Goal: Transaction & Acquisition: Subscribe to service/newsletter

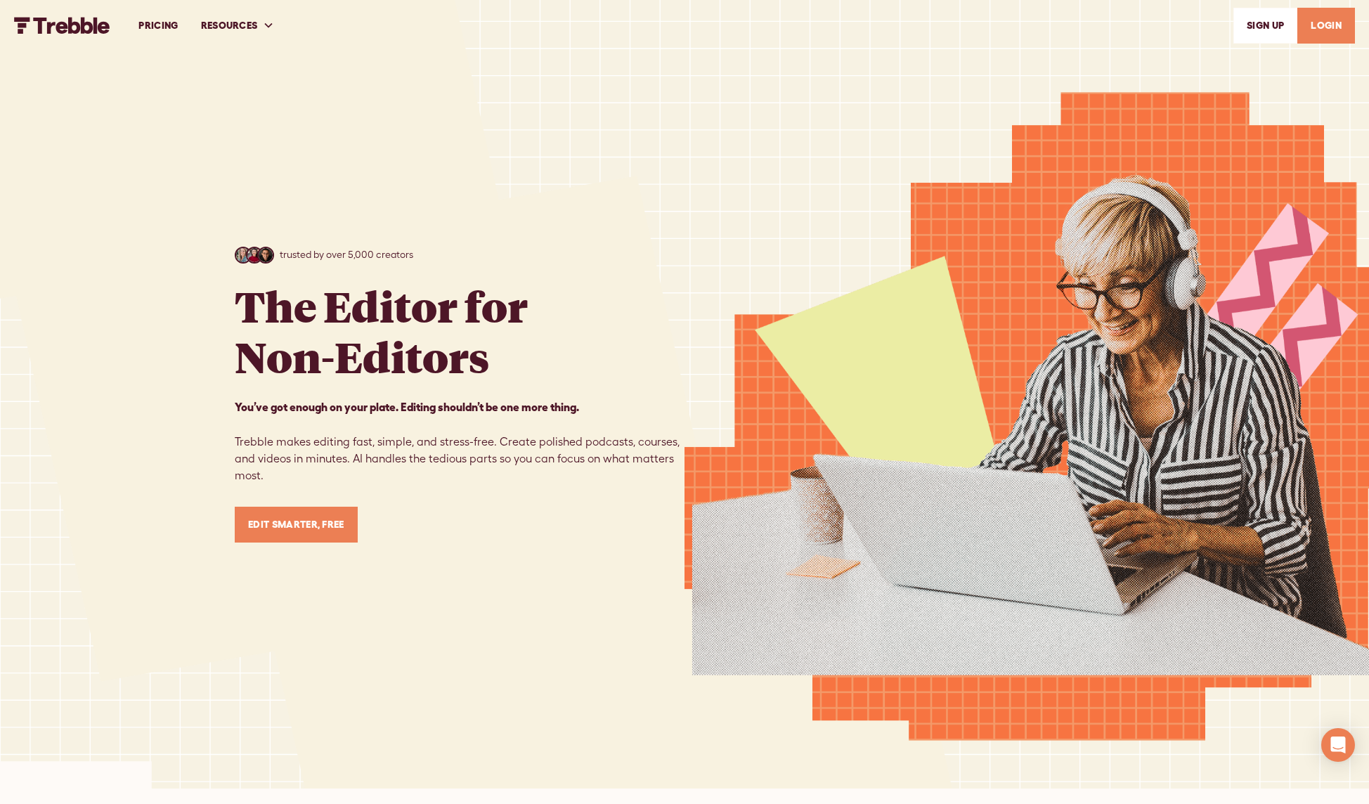
click at [284, 524] on link "Edit Smarter, Free" at bounding box center [296, 525] width 123 height 36
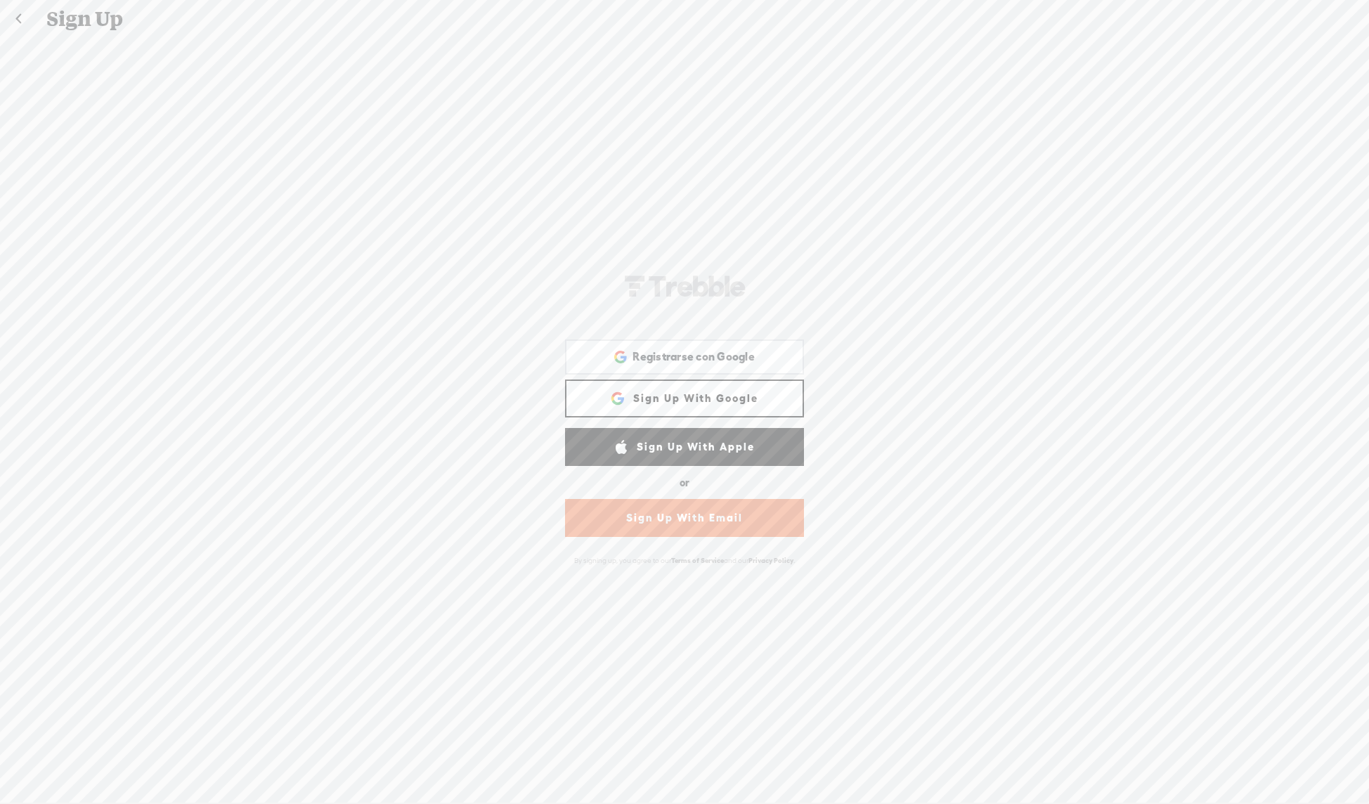
click at [592, 524] on link "Sign Up With Email" at bounding box center [684, 518] width 239 height 38
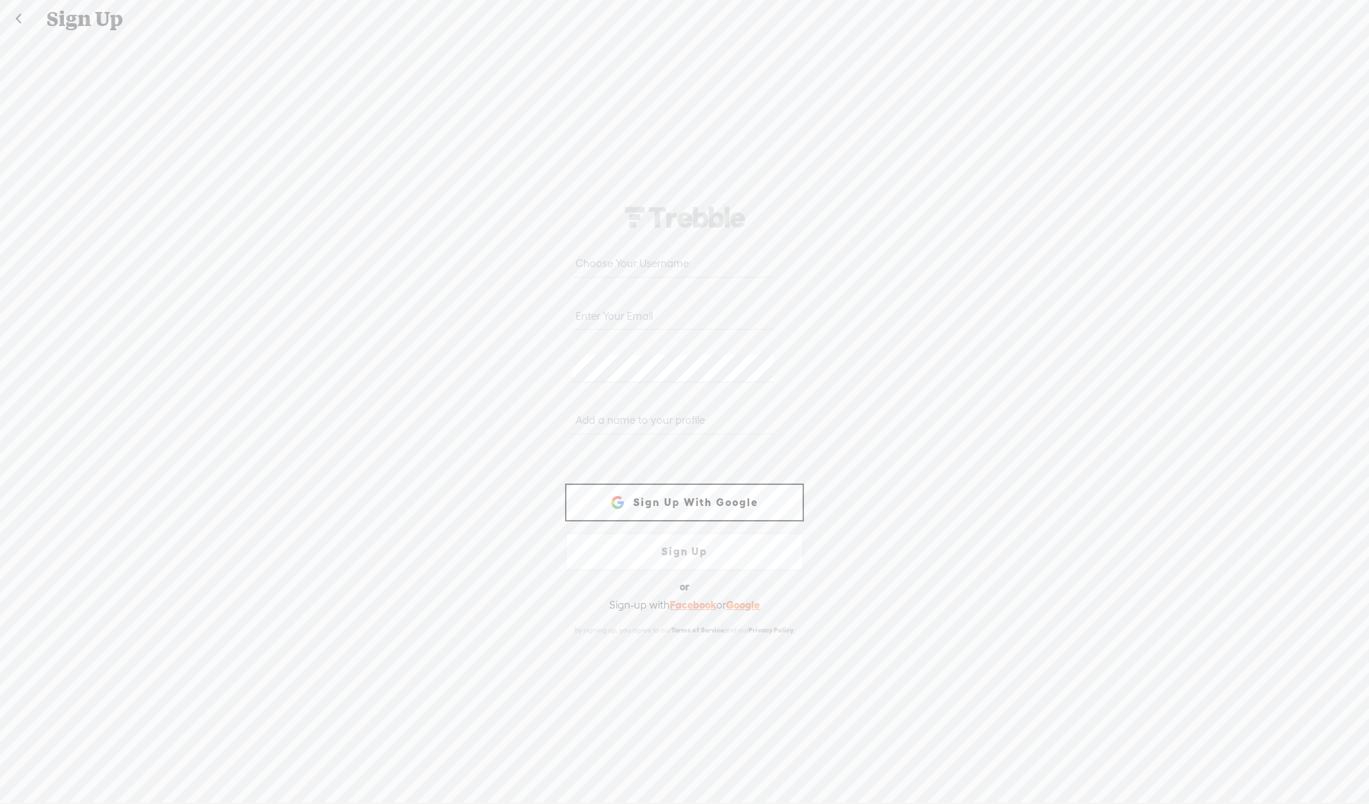
type input "tisha@shamay.eu"
type input "Tisha Shamay"
click at [681, 551] on link "Sign Up" at bounding box center [684, 552] width 239 height 38
click at [665, 421] on input "Tisha Shamay" at bounding box center [673, 420] width 200 height 27
click at [600, 265] on input "text" at bounding box center [673, 263] width 200 height 27
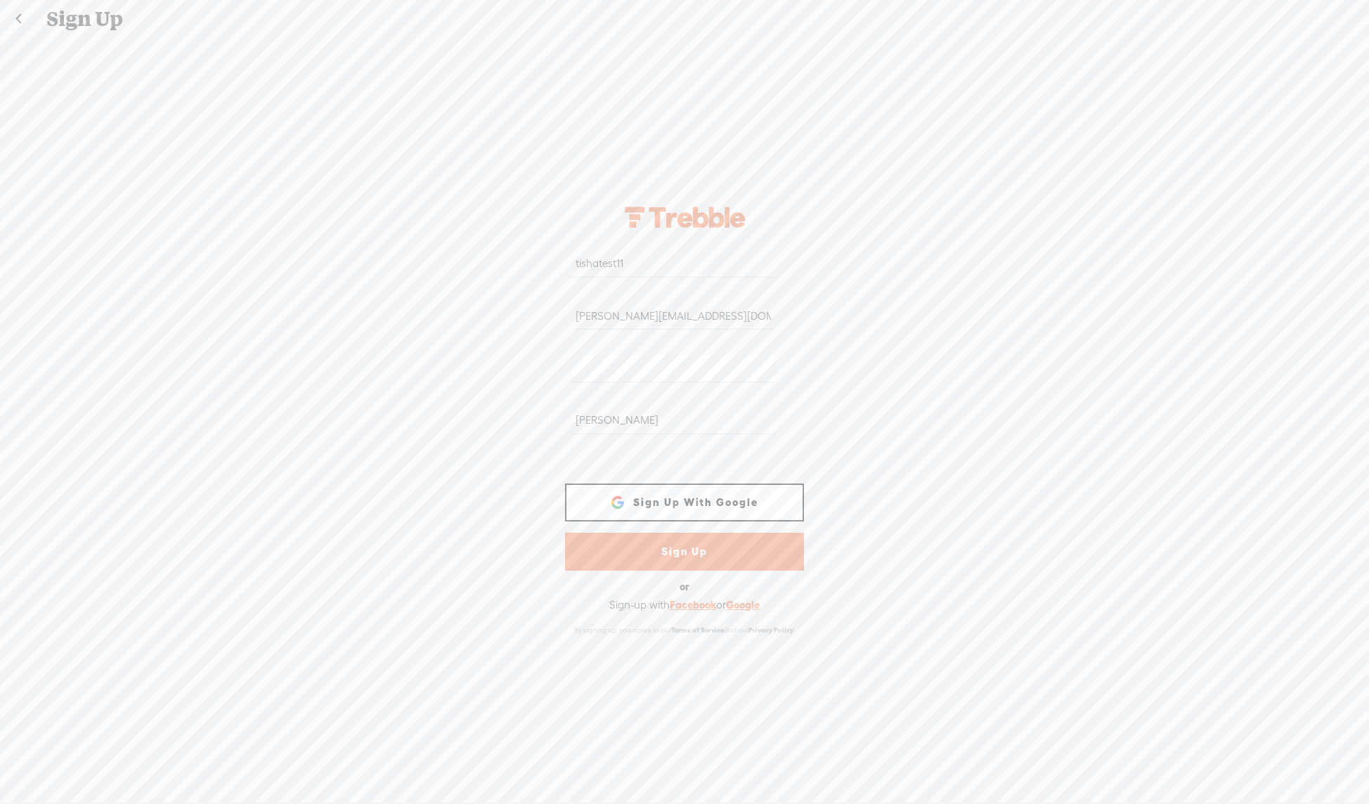
type input "tishatest11"
click at [682, 560] on link "Sign Up" at bounding box center [684, 552] width 239 height 38
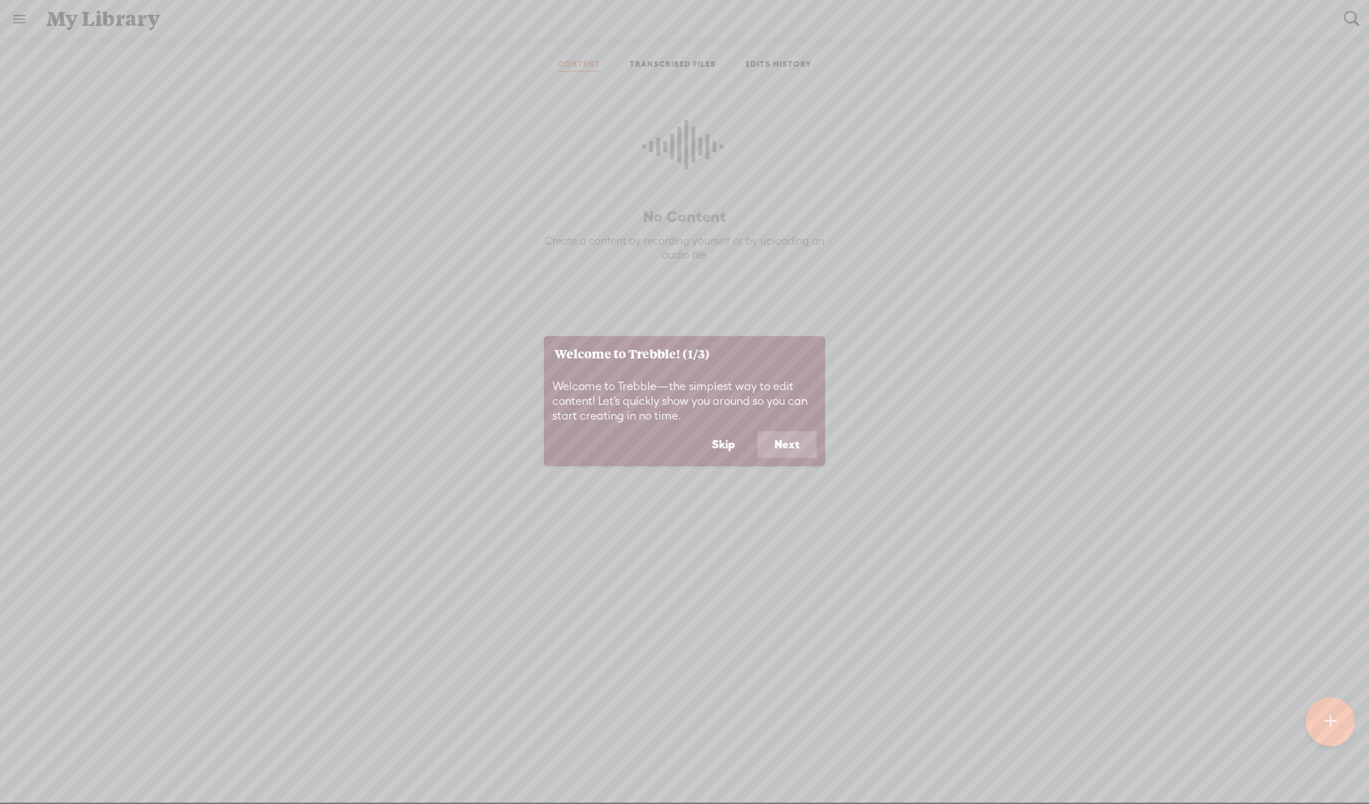
click at [787, 445] on button "Next" at bounding box center [787, 444] width 59 height 27
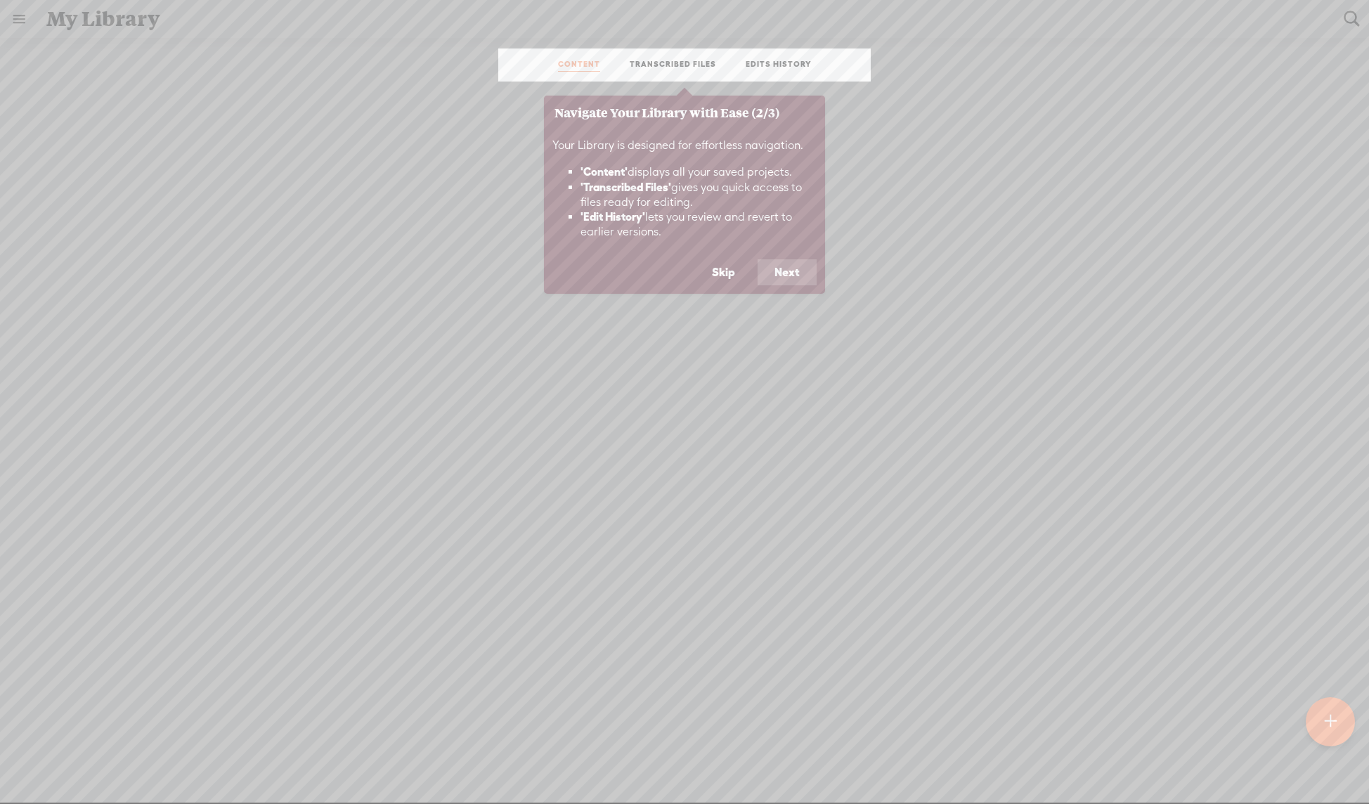
click at [794, 272] on button "Next" at bounding box center [787, 272] width 59 height 27
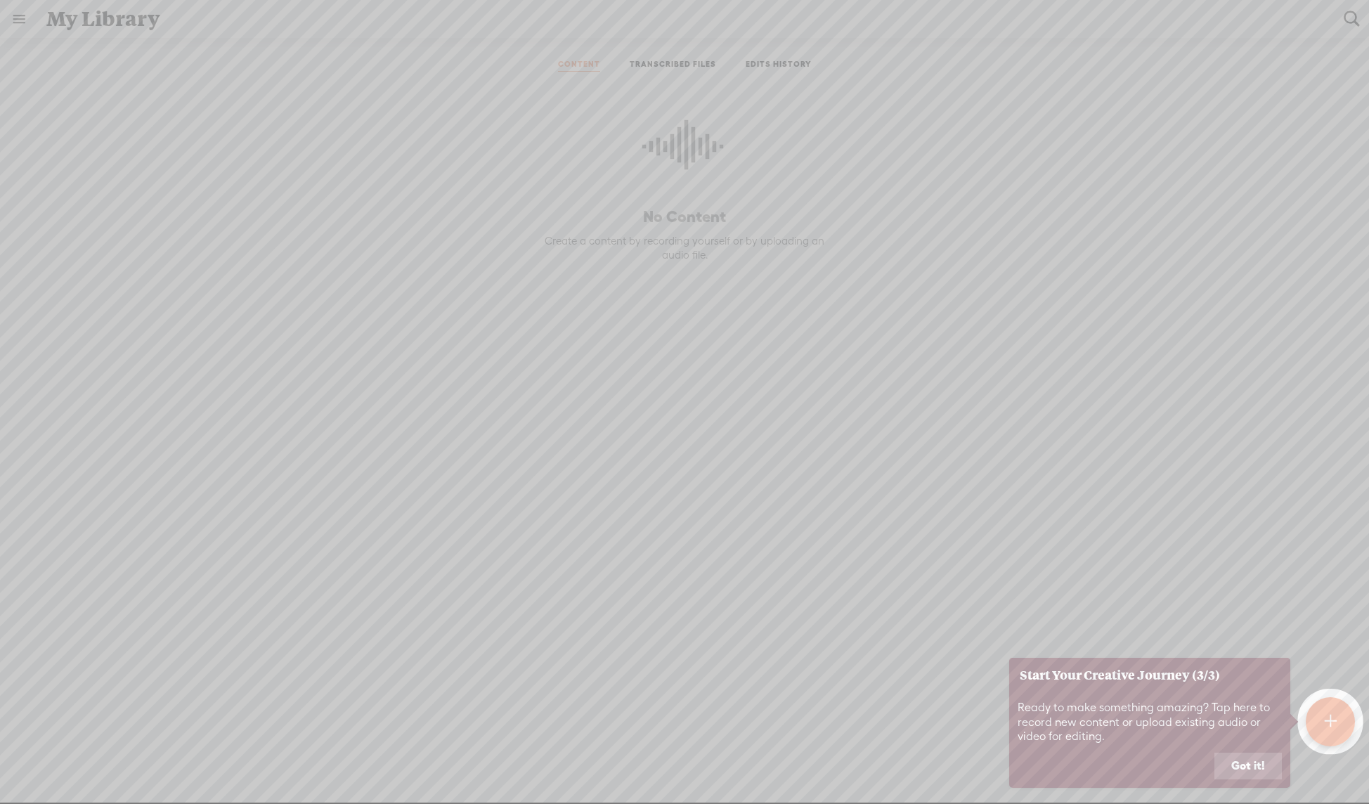
click at [1337, 710] on div at bounding box center [1330, 721] width 49 height 49
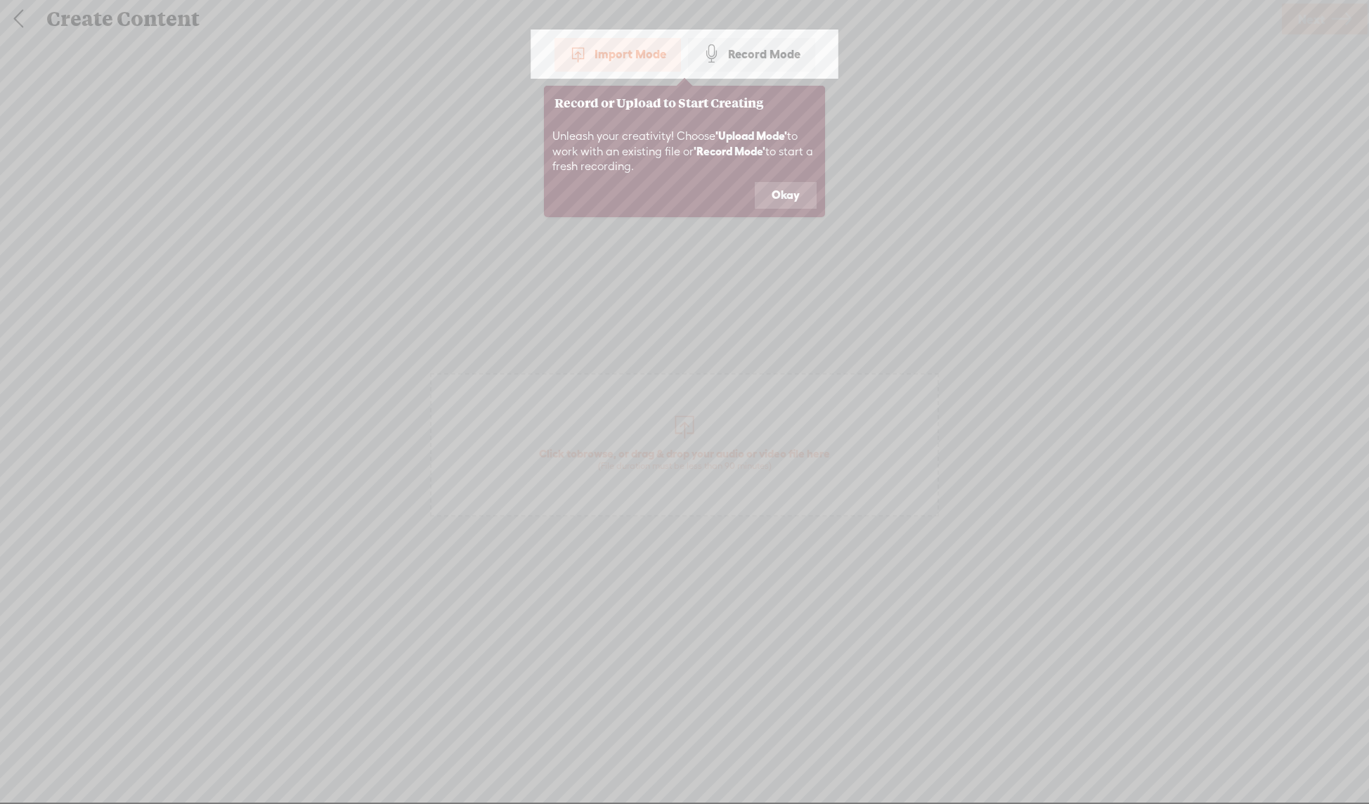
click at [779, 197] on button "Okay" at bounding box center [786, 195] width 62 height 27
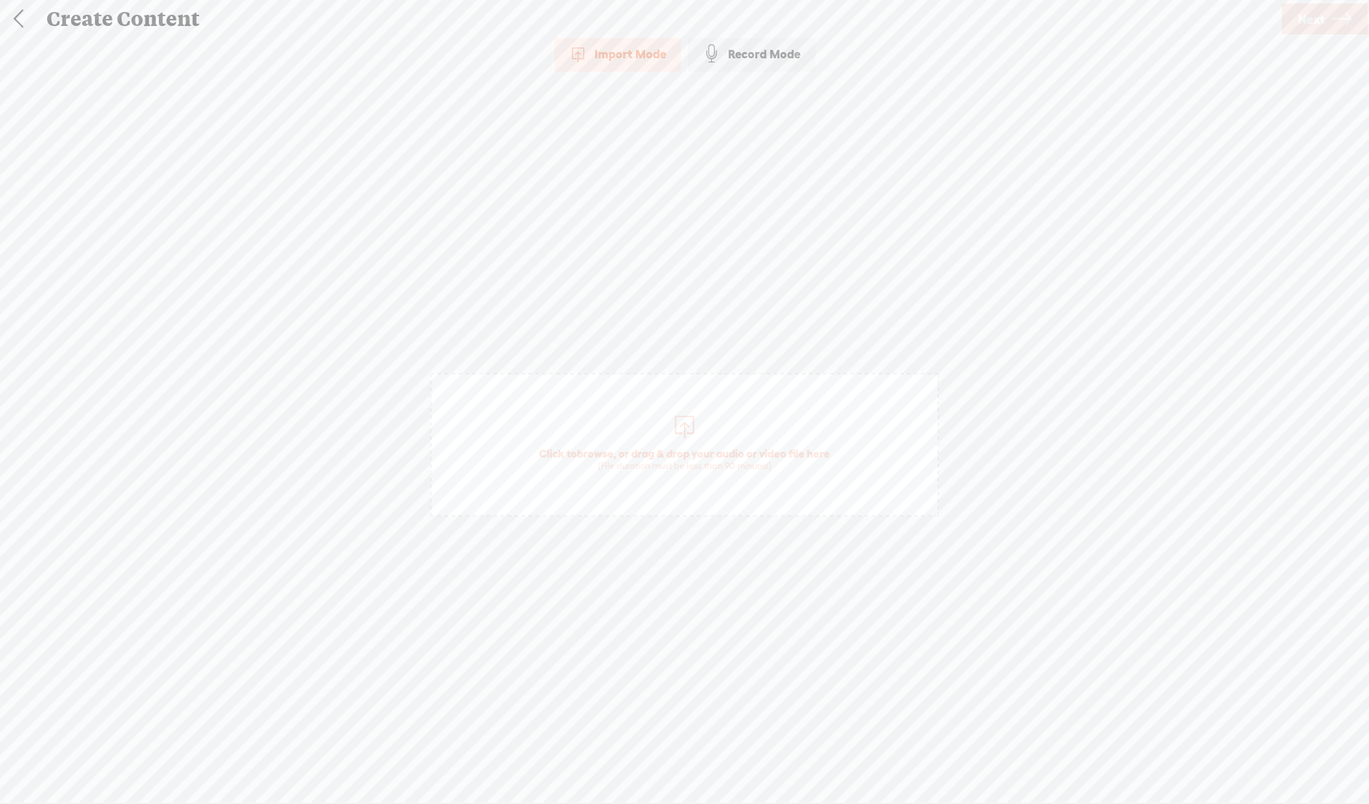
click at [600, 450] on span "browse" at bounding box center [595, 453] width 37 height 13
click at [1298, 25] on span "Next" at bounding box center [1311, 19] width 27 height 36
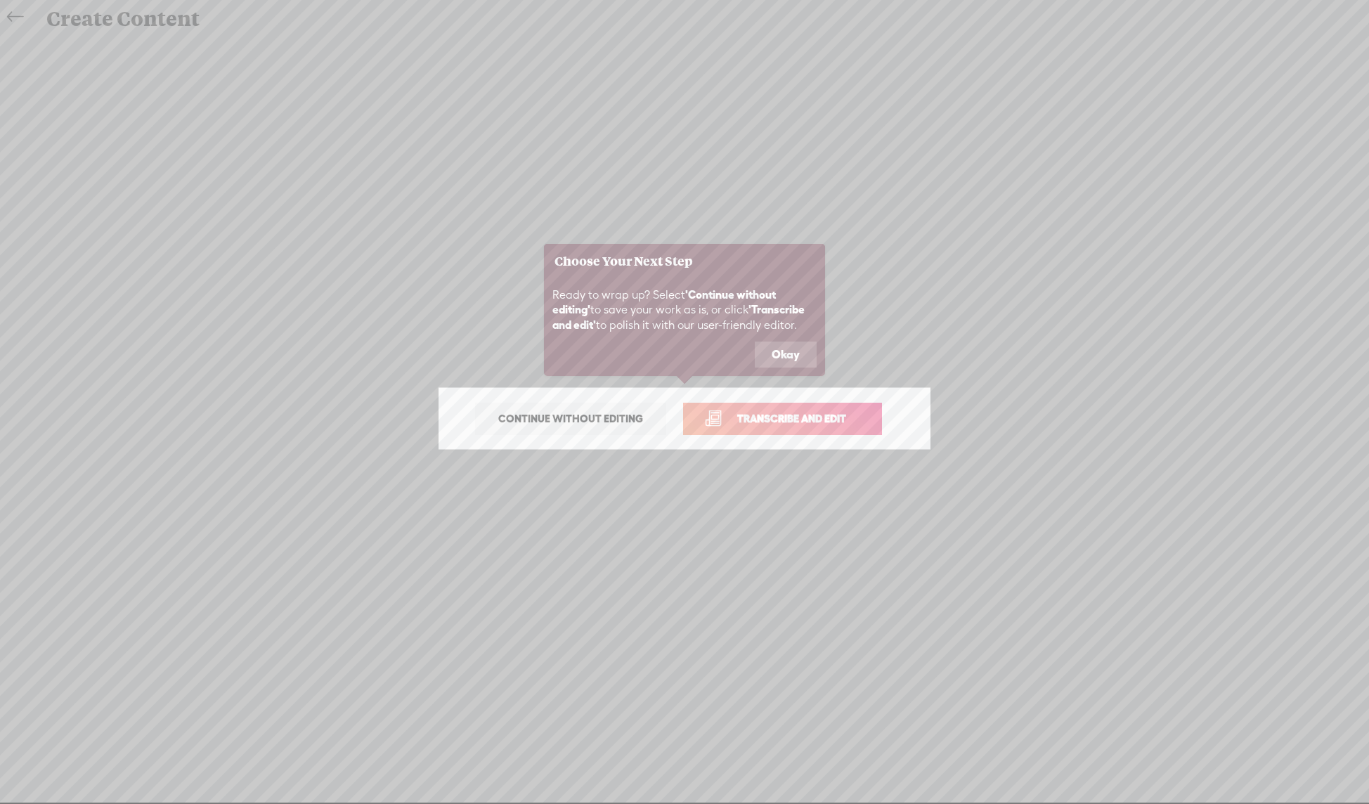
click at [772, 425] on span "Transcribe and edit" at bounding box center [791, 418] width 138 height 16
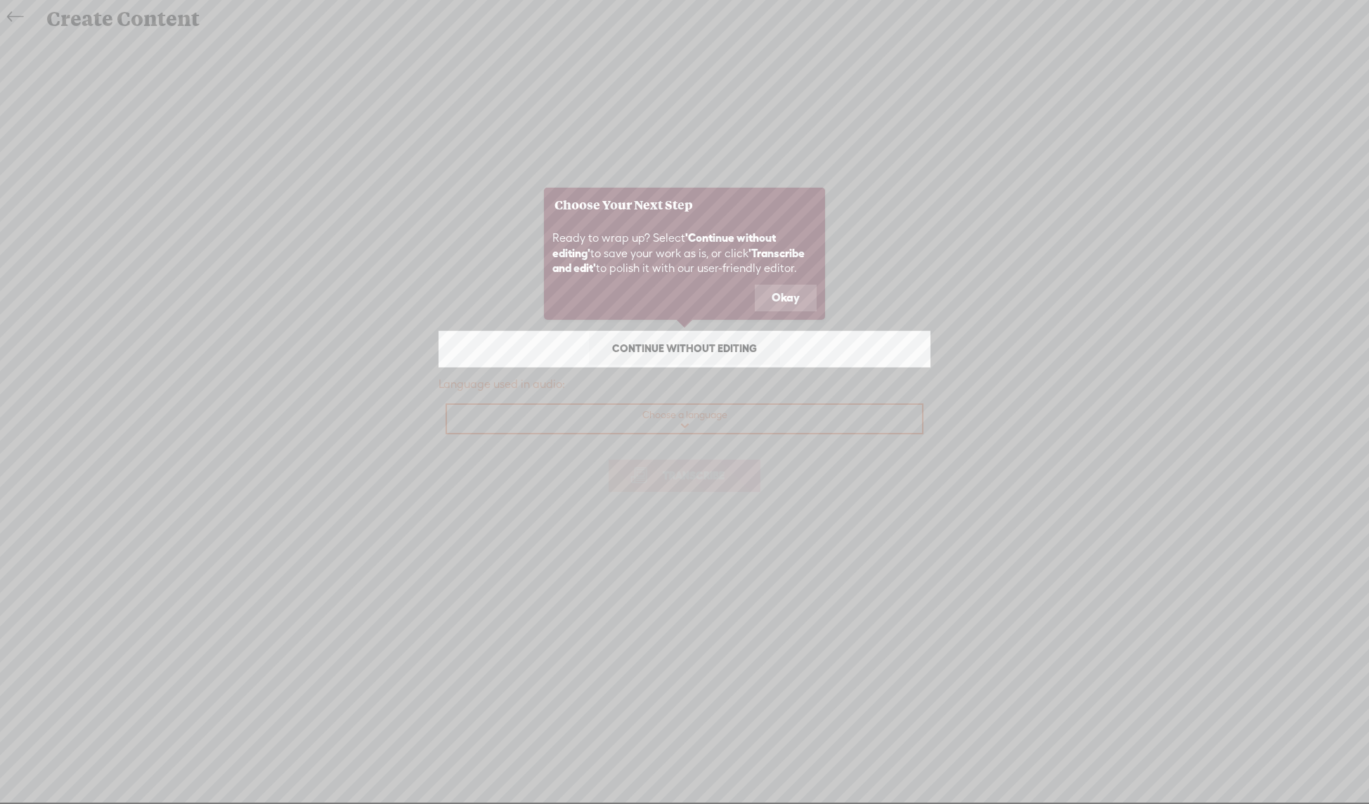
click at [778, 291] on button "Okay" at bounding box center [786, 298] width 62 height 27
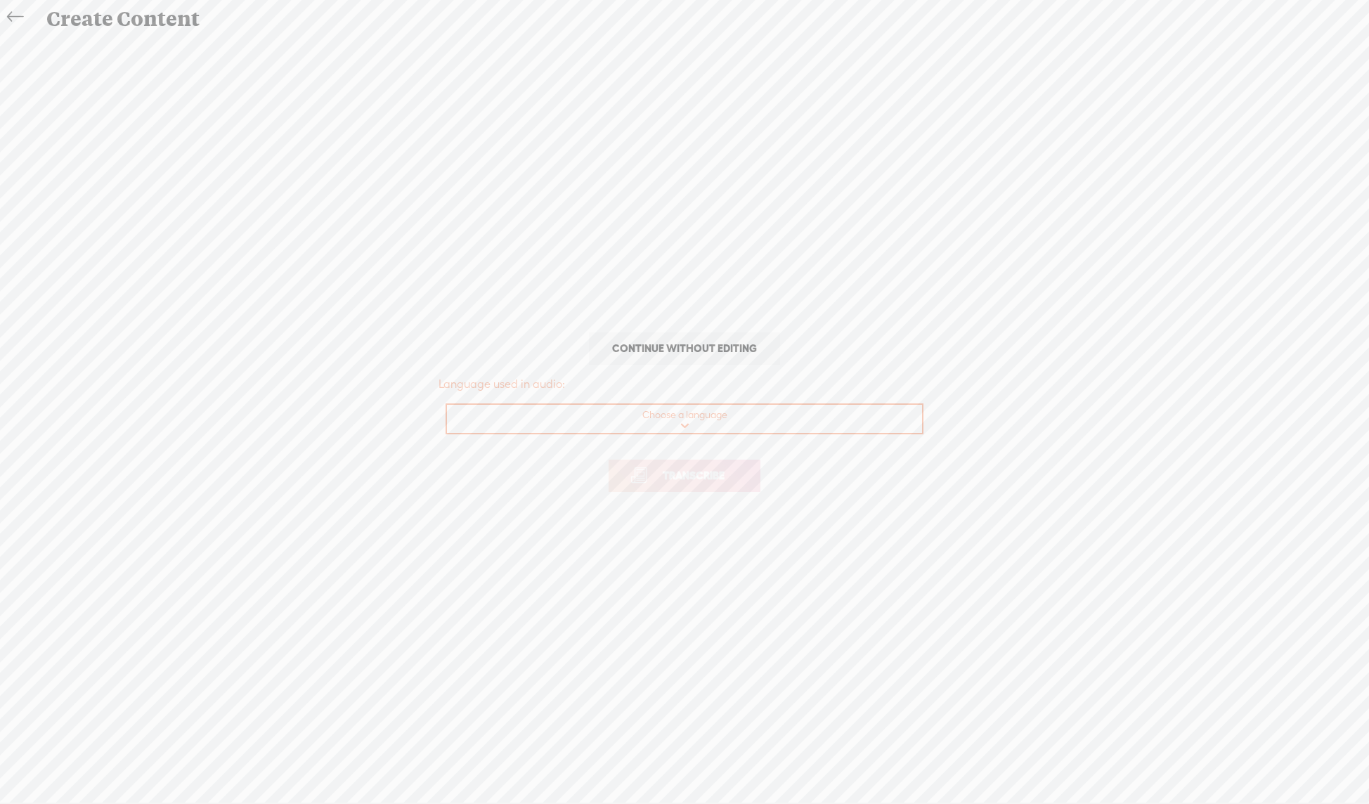
select select "es-ES"
click at [664, 482] on span "Transcribe" at bounding box center [693, 475] width 91 height 16
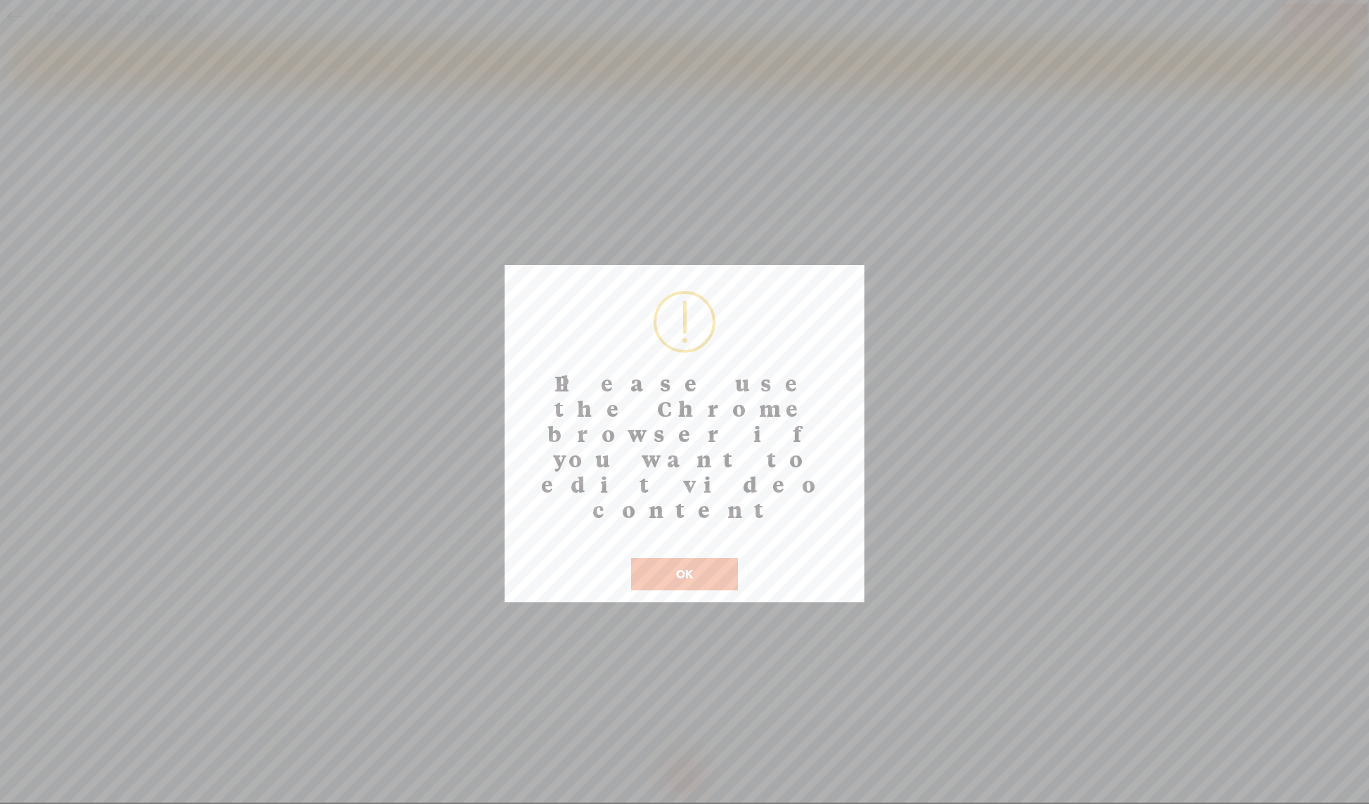
click at [691, 558] on button "OK" at bounding box center [684, 574] width 107 height 32
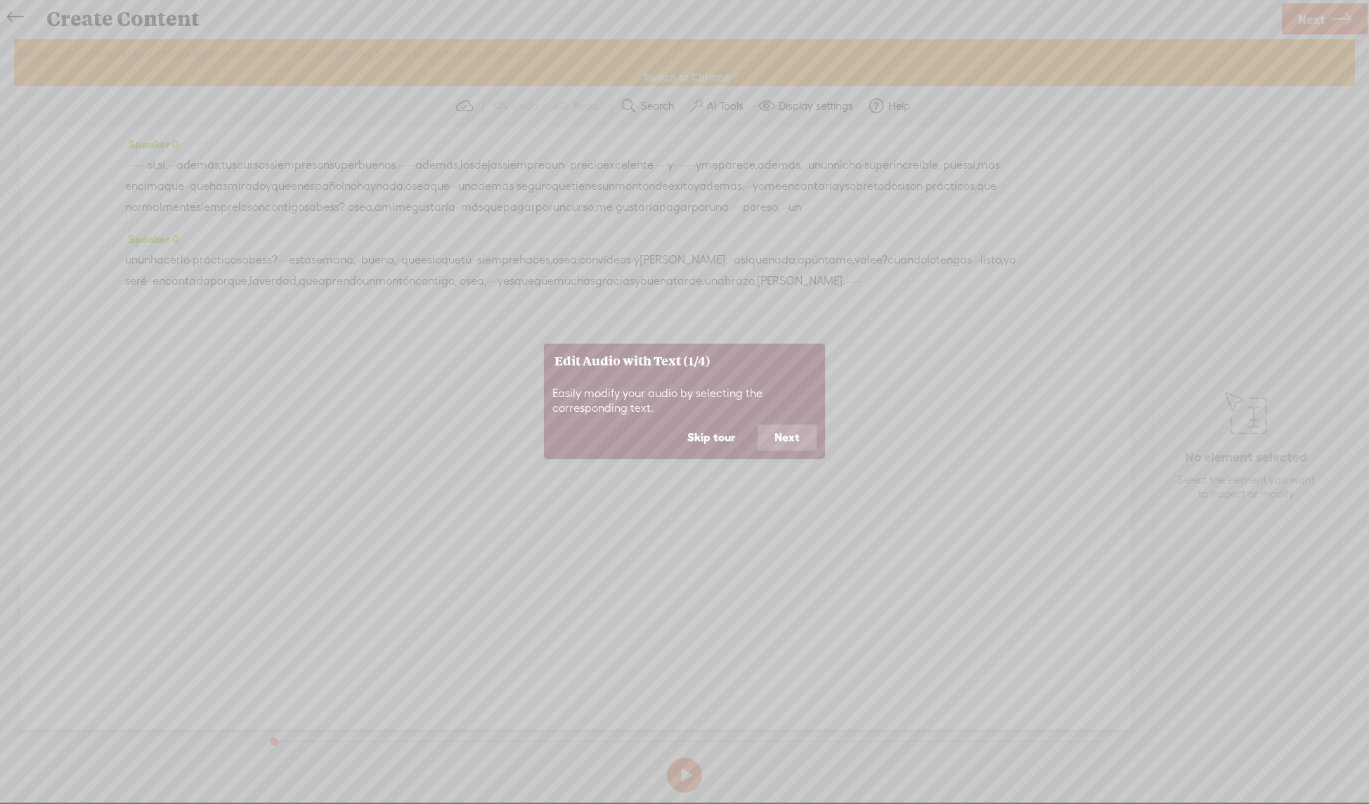
click at [798, 442] on button "Next" at bounding box center [787, 437] width 59 height 27
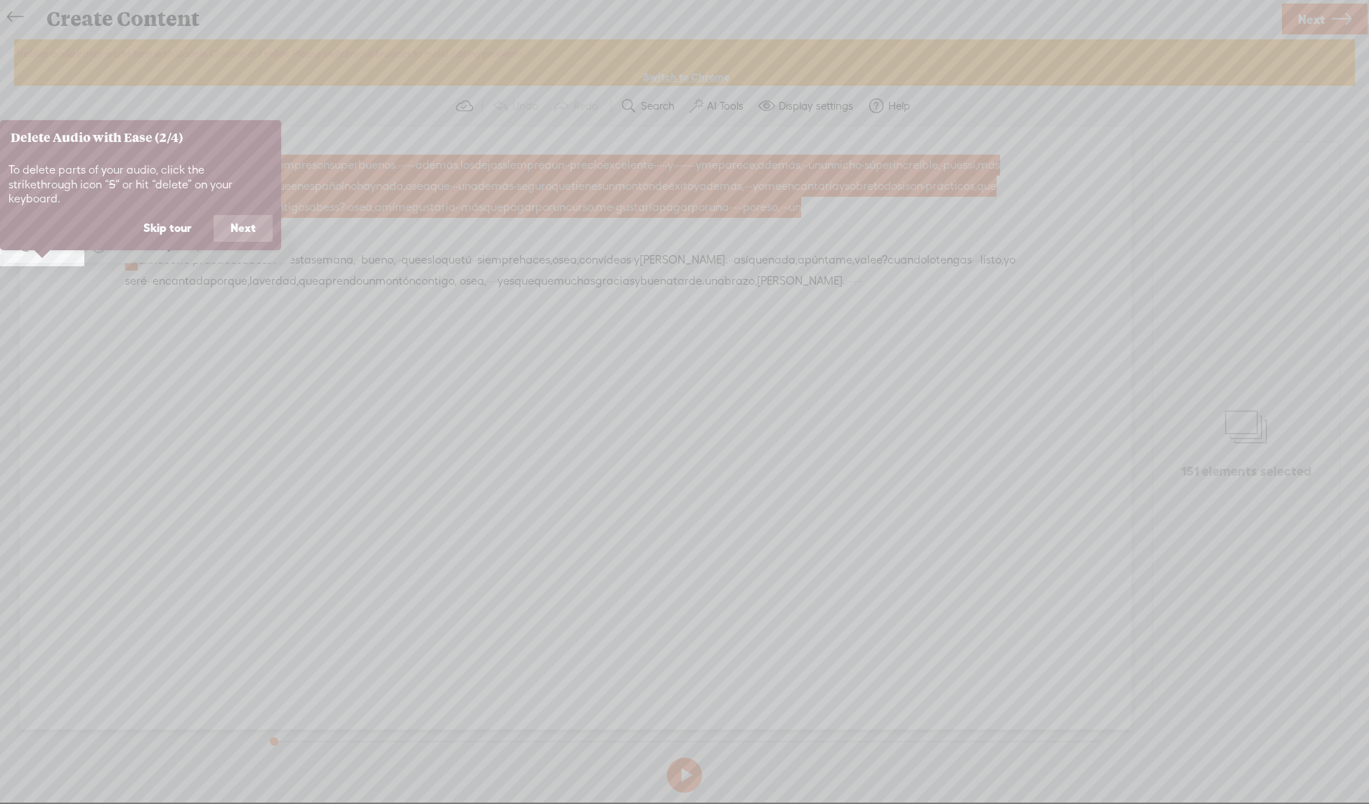
click at [256, 215] on button "Next" at bounding box center [243, 228] width 59 height 27
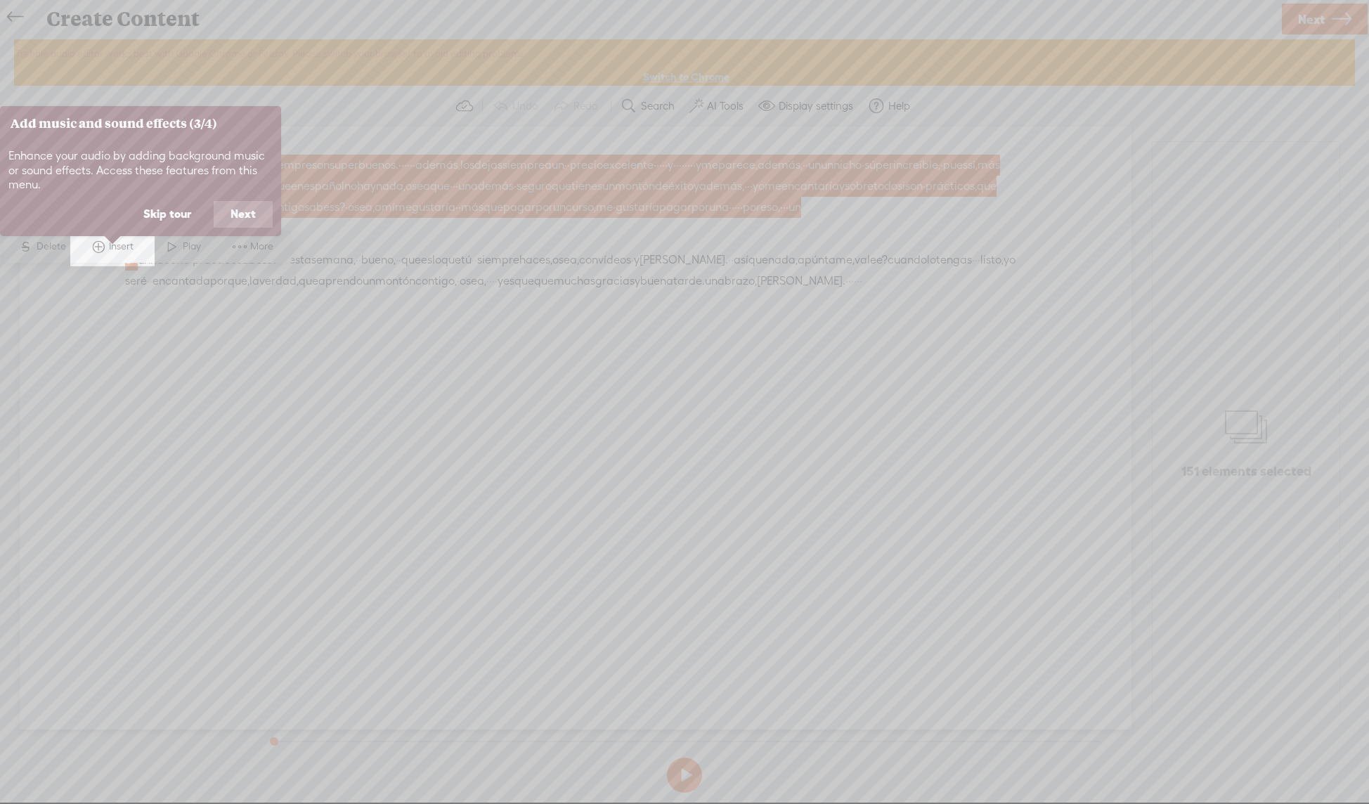
click at [253, 212] on button "Next" at bounding box center [243, 214] width 59 height 27
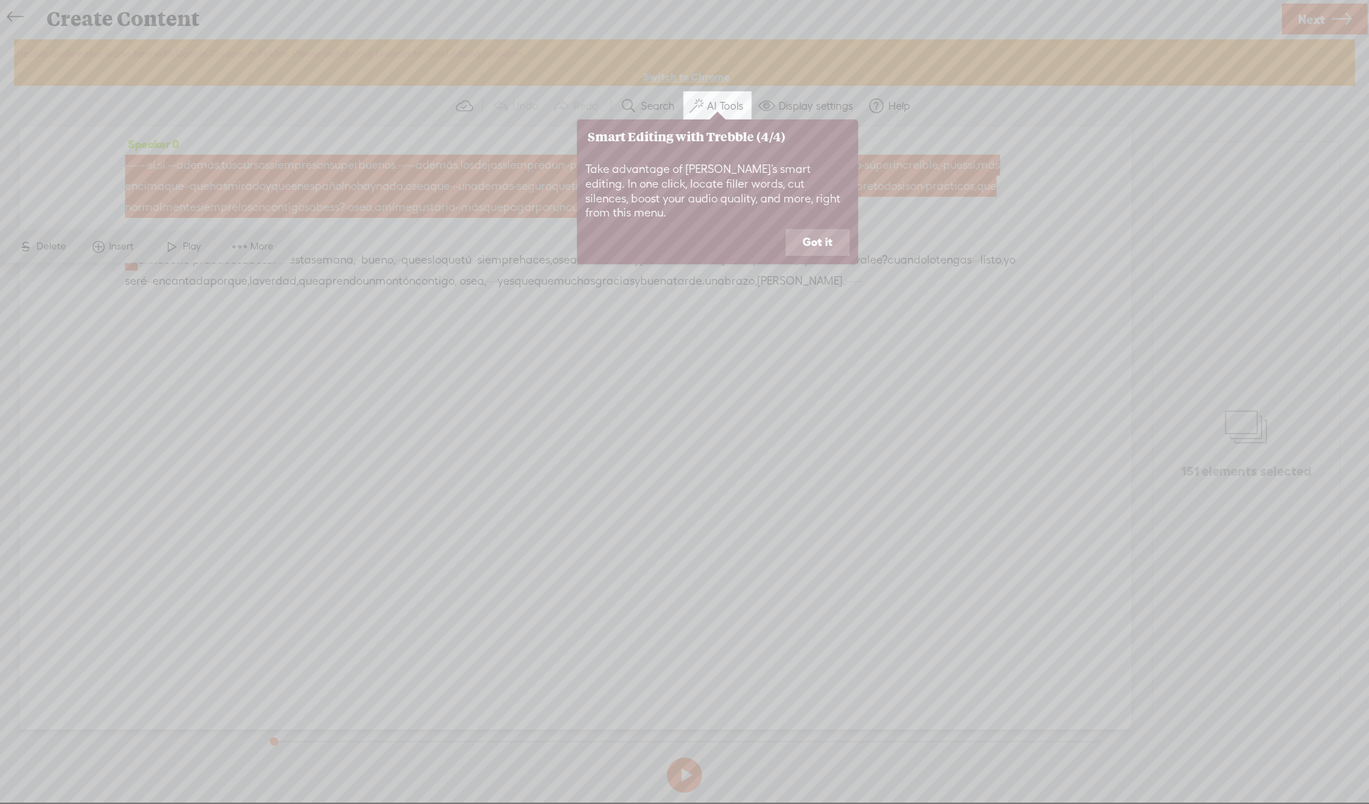
click at [825, 229] on button "Got it" at bounding box center [818, 242] width 64 height 27
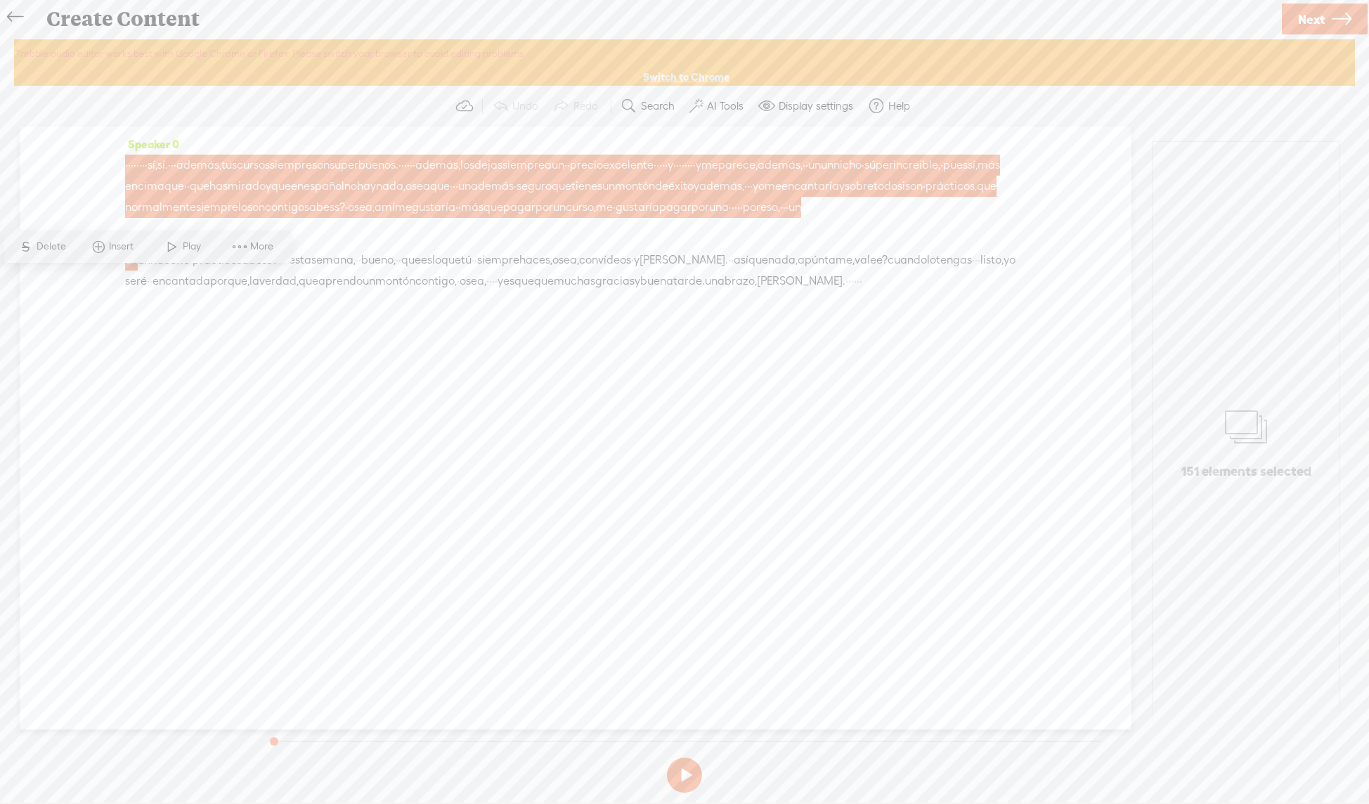
click at [396, 388] on div "Speaker 0 · · · · · · · · sí, sí. · · · además, tus cursos siempre son superbue…" at bounding box center [576, 427] width 1112 height 602
